Goal: Transaction & Acquisition: Purchase product/service

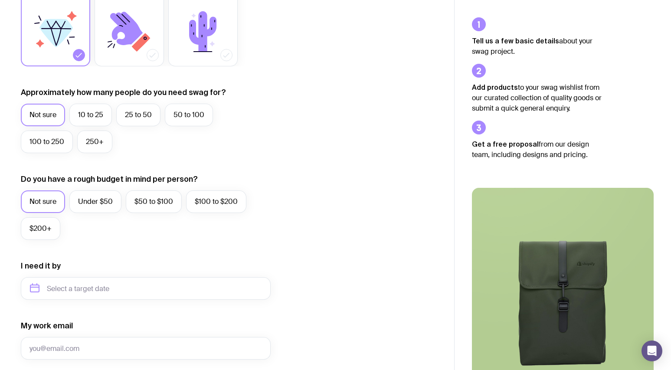
scroll to position [173, 0]
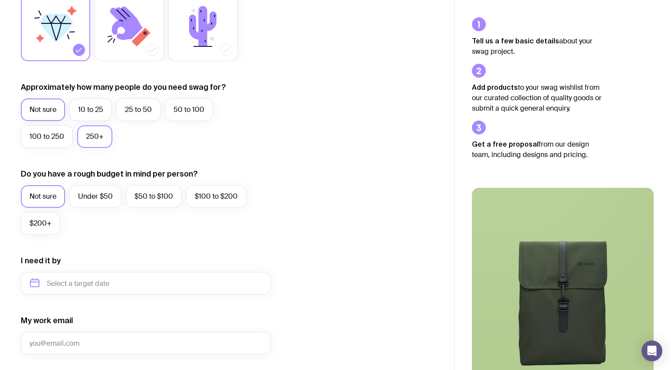
click at [84, 138] on label "250+" at bounding box center [94, 136] width 35 height 23
click at [0, 0] on input "250+" at bounding box center [0, 0] width 0 height 0
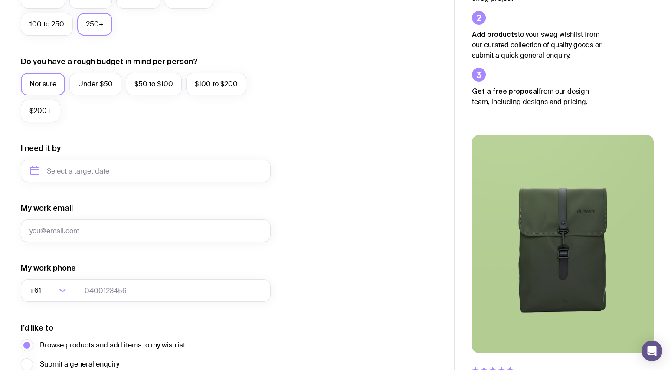
scroll to position [367, 0]
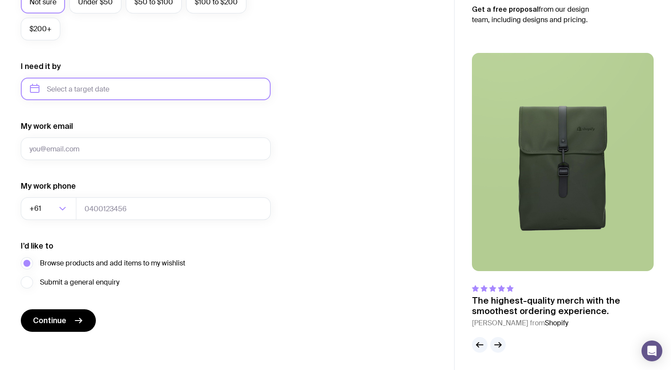
click at [102, 87] on input "text" at bounding box center [146, 89] width 250 height 23
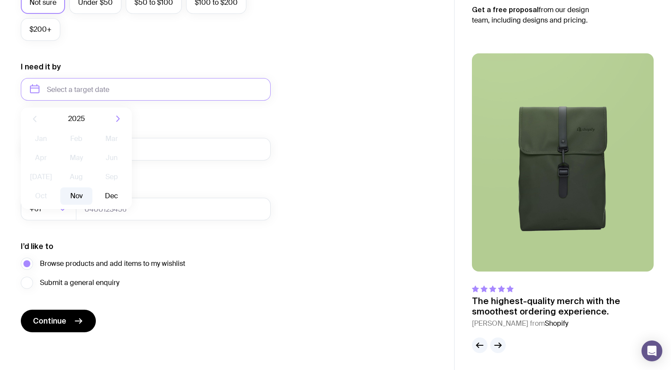
click at [77, 196] on button "Nov" at bounding box center [76, 195] width 32 height 17
type input "[DATE]"
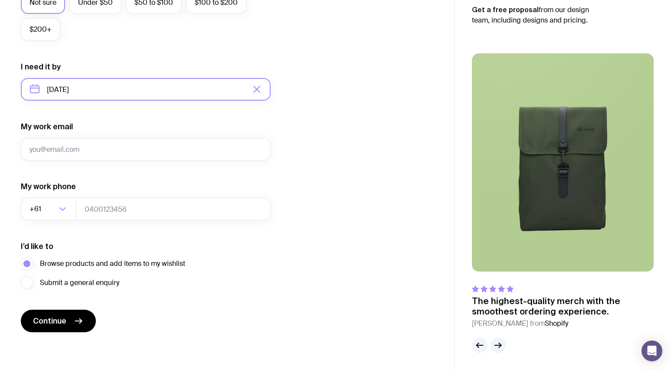
click at [108, 89] on input "[DATE]" at bounding box center [146, 89] width 250 height 23
click at [335, 141] on div "I want swag for Customers Team members An event Approximately how many people d…" at bounding box center [227, 49] width 413 height 566
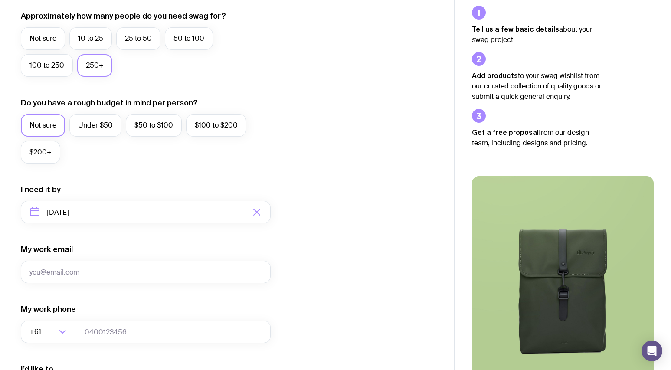
scroll to position [245, 0]
click at [35, 66] on label "100 to 250" at bounding box center [47, 64] width 52 height 23
click at [0, 0] on input "100 to 250" at bounding box center [0, 0] width 0 height 0
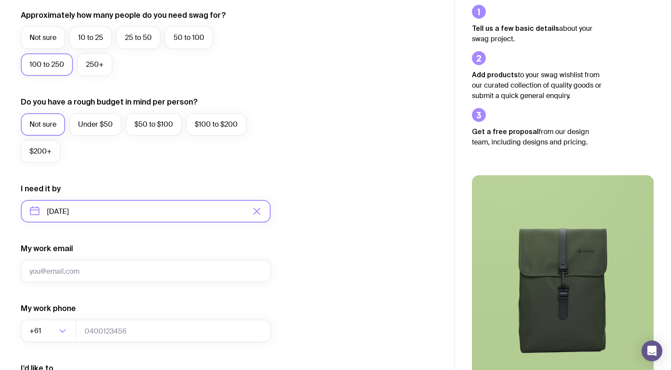
click at [115, 217] on input "[DATE]" at bounding box center [146, 211] width 250 height 23
click at [160, 211] on input "[DATE]" at bounding box center [146, 211] width 250 height 23
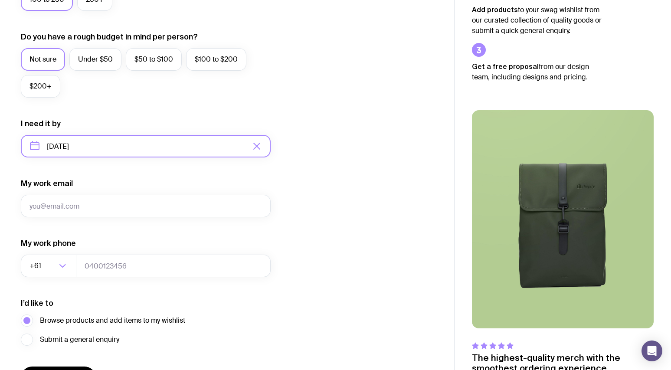
scroll to position [367, 0]
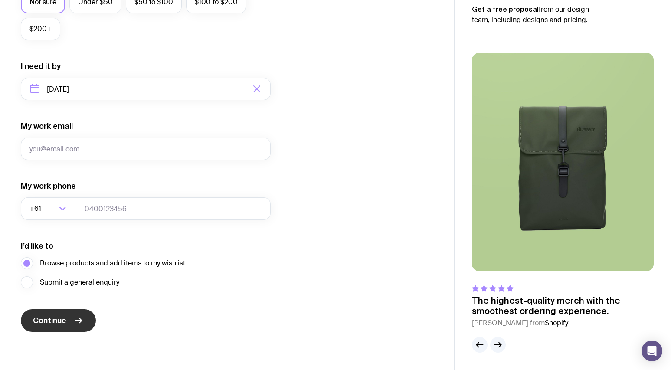
click at [63, 321] on span "Continue" at bounding box center [49, 320] width 33 height 10
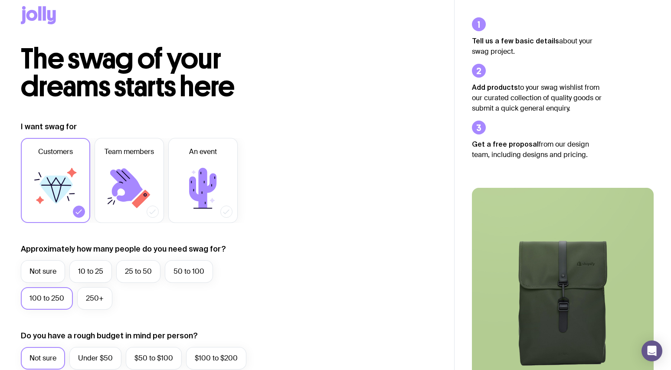
scroll to position [0, 0]
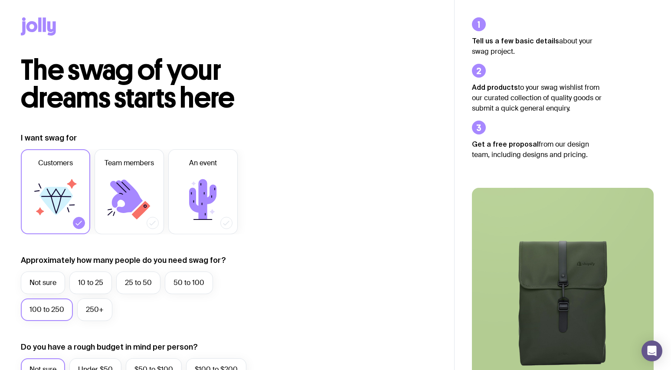
click at [39, 29] on icon at bounding box center [39, 24] width 3 height 14
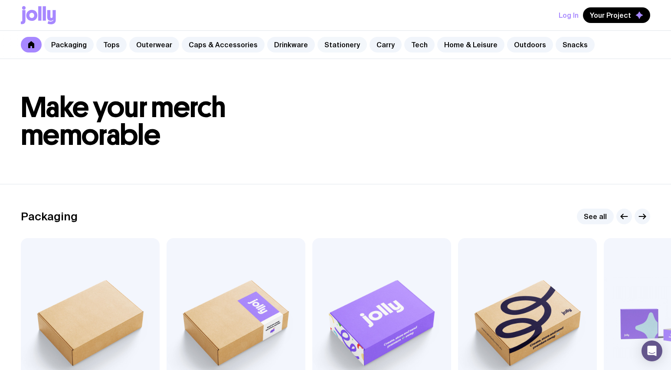
click at [329, 46] on link "Stationery" at bounding box center [342, 45] width 49 height 16
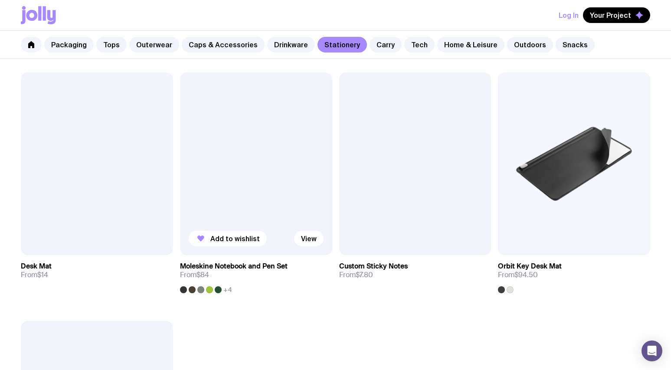
scroll to position [1394, 0]
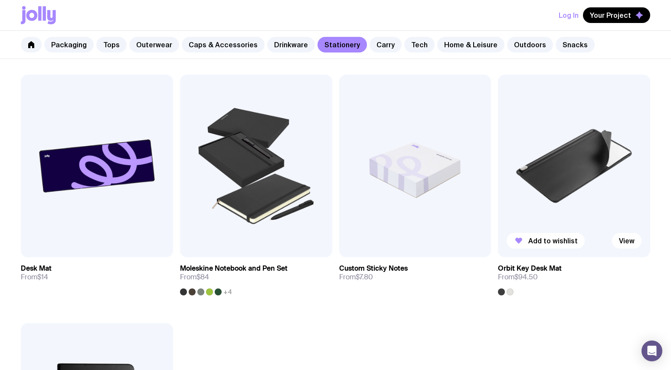
click at [586, 161] on img at bounding box center [574, 166] width 152 height 183
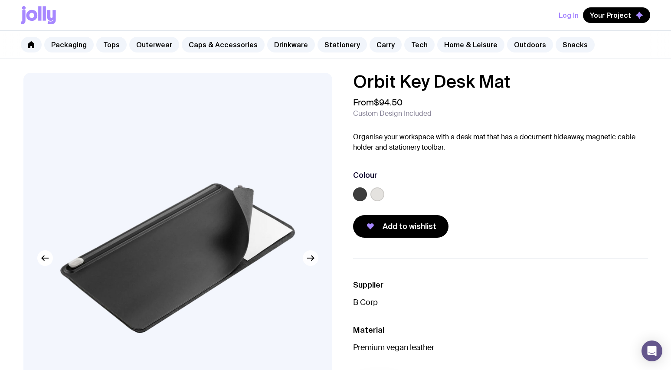
click at [308, 263] on button "button" at bounding box center [311, 258] width 16 height 16
click at [308, 262] on icon "button" at bounding box center [310, 258] width 10 height 10
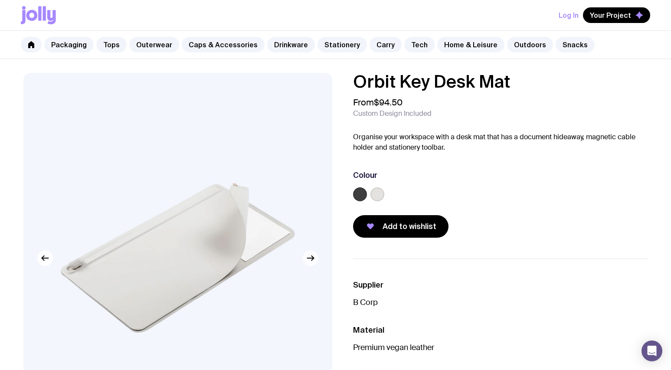
click at [308, 262] on icon "button" at bounding box center [310, 258] width 10 height 10
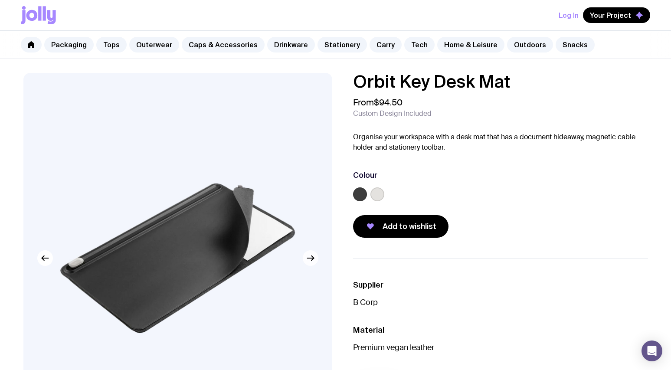
click at [308, 262] on icon "button" at bounding box center [310, 258] width 10 height 10
